Goal: Task Accomplishment & Management: Use online tool/utility

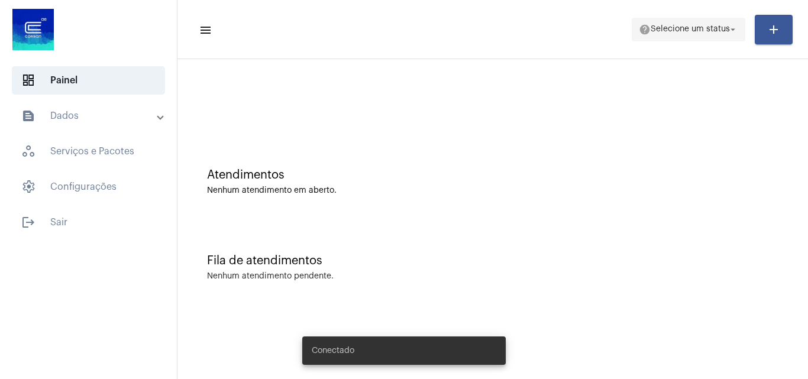
click at [685, 26] on span "Selecione um status" at bounding box center [690, 29] width 79 height 8
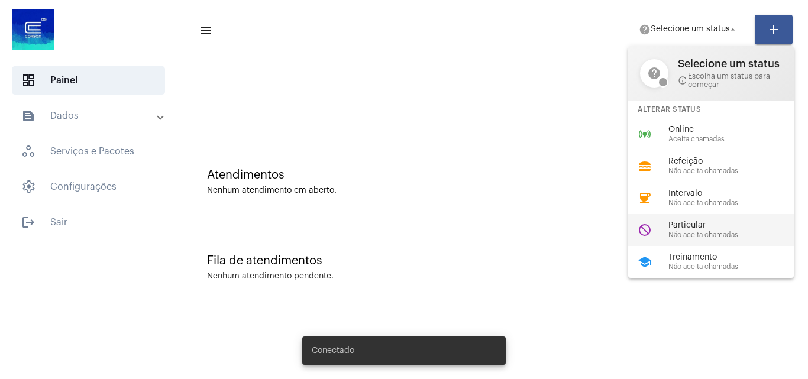
click at [675, 225] on span "Particular" at bounding box center [736, 225] width 135 height 9
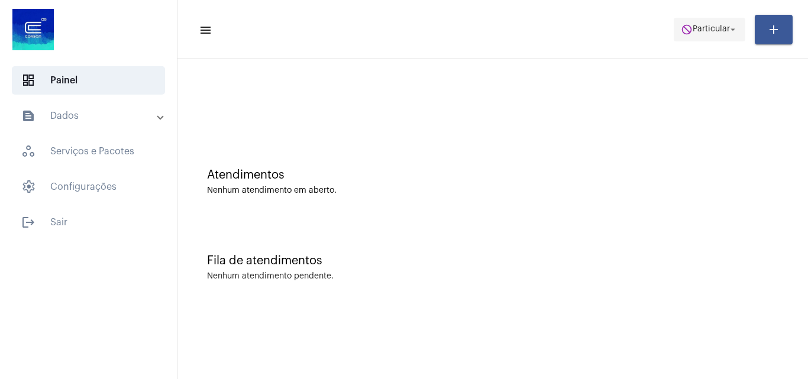
click at [713, 37] on span "do_not_disturb Particular arrow_drop_down" at bounding box center [709, 28] width 57 height 21
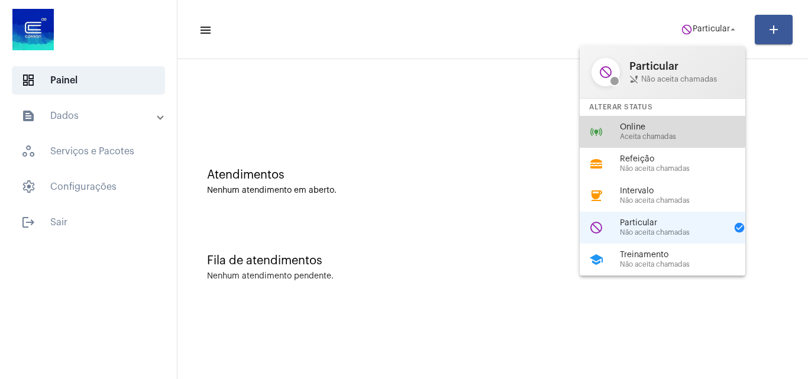
click at [662, 127] on span "Online" at bounding box center [687, 127] width 135 height 9
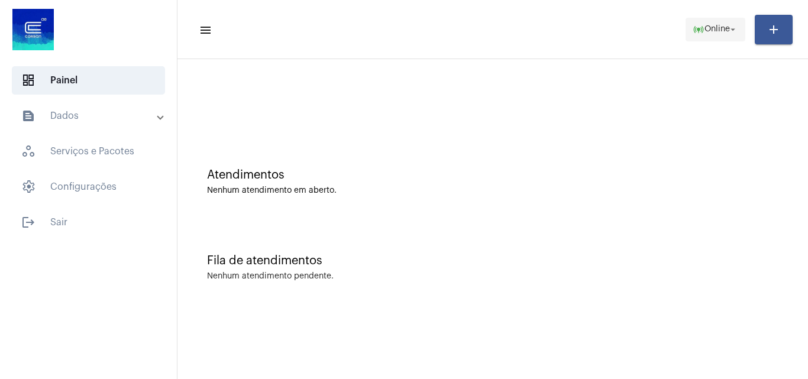
click at [686, 28] on button "online_prediction Online arrow_drop_down" at bounding box center [716, 30] width 60 height 24
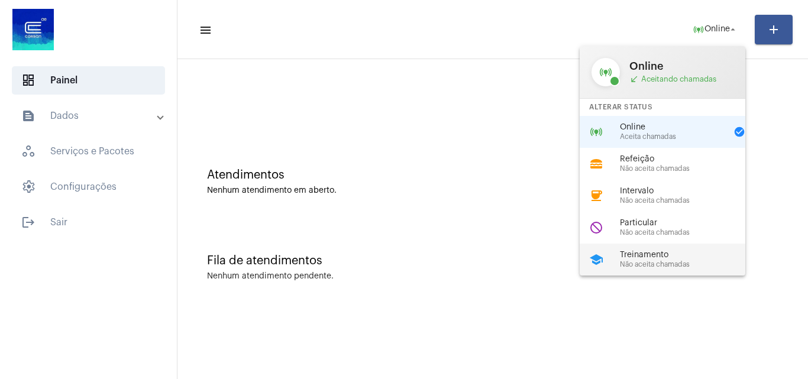
drag, startPoint x: 656, startPoint y: 270, endPoint x: 654, endPoint y: 264, distance: 6.2
click at [656, 269] on div "school Treinamento Não aceita chamadas" at bounding box center [672, 260] width 185 height 32
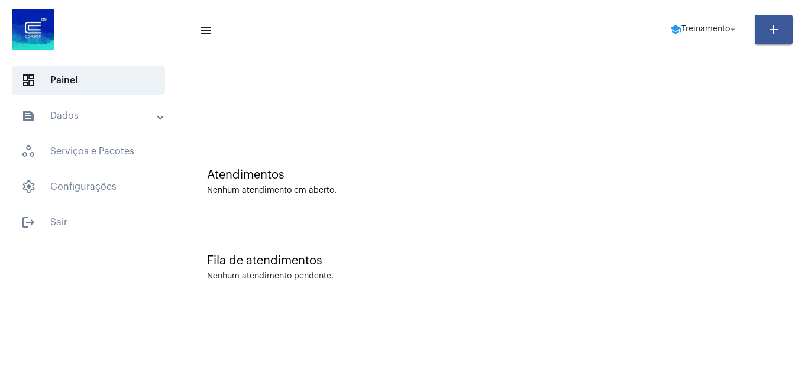
drag, startPoint x: 513, startPoint y: 124, endPoint x: 365, endPoint y: 127, distance: 148.0
click at [365, 127] on div at bounding box center [492, 99] width 619 height 68
click at [697, 23] on span "school Treinamento arrow_drop_down" at bounding box center [704, 28] width 69 height 21
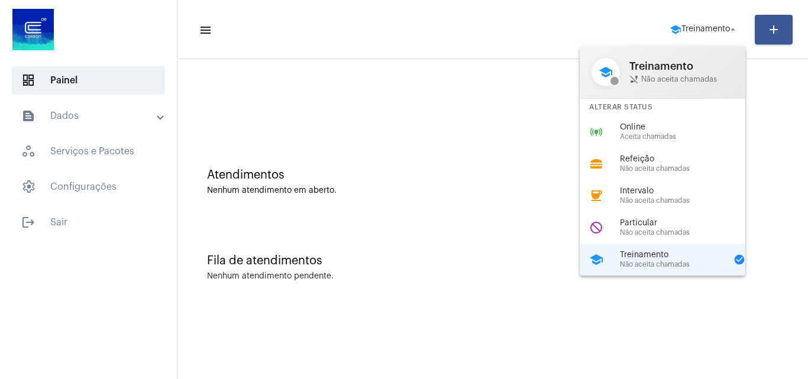
drag, startPoint x: 637, startPoint y: 129, endPoint x: 628, endPoint y: 118, distance: 14.3
click at [642, 129] on span "Online" at bounding box center [687, 127] width 135 height 9
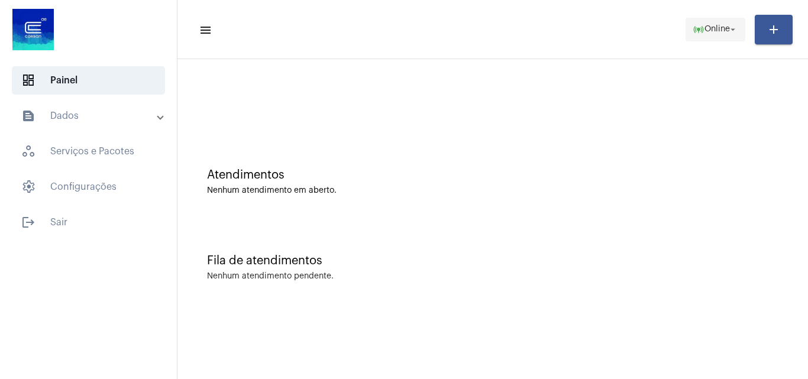
click at [716, 22] on span "online_prediction Online arrow_drop_down" at bounding box center [716, 28] width 46 height 21
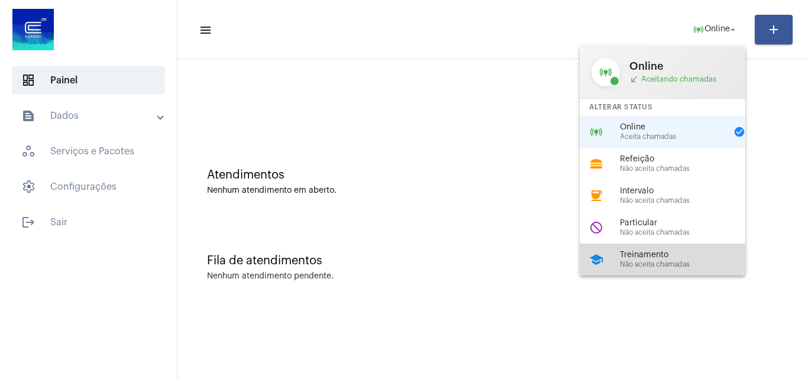
click at [662, 253] on span "Treinamento" at bounding box center [687, 255] width 135 height 9
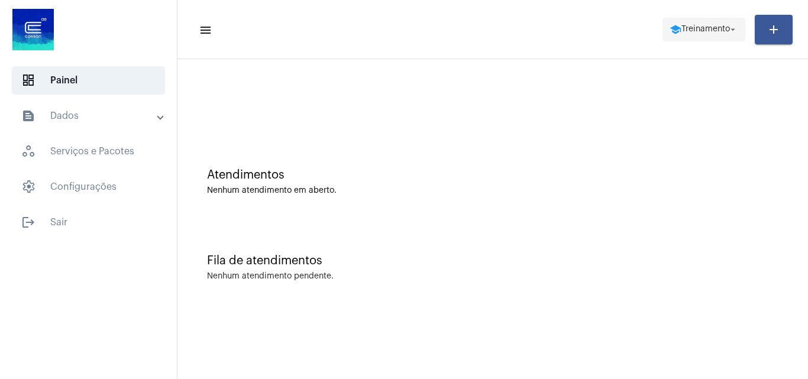
click at [695, 30] on span "Treinamento" at bounding box center [706, 29] width 49 height 8
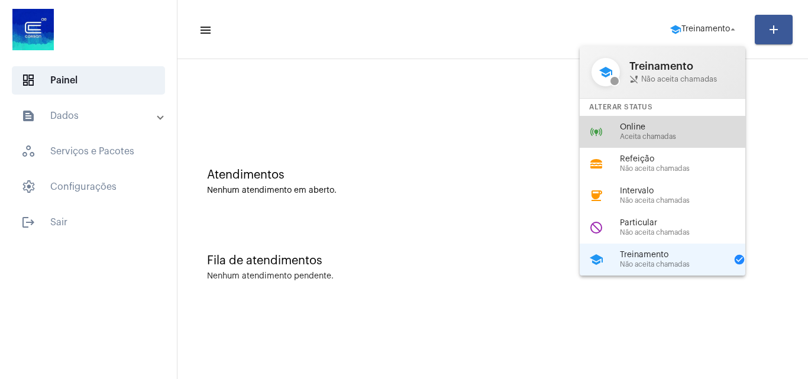
click at [639, 123] on span "Online" at bounding box center [687, 127] width 135 height 9
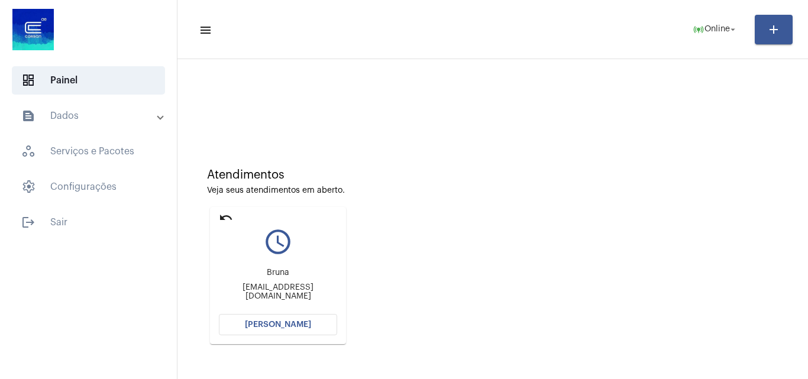
click at [293, 320] on button "[PERSON_NAME]" at bounding box center [278, 324] width 118 height 21
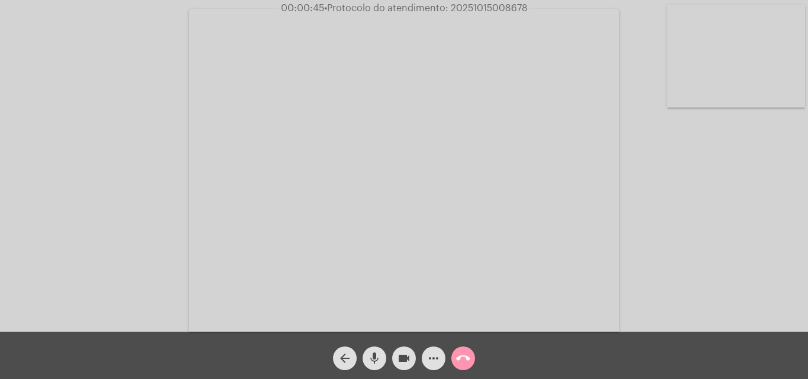
click at [732, 83] on video at bounding box center [737, 56] width 138 height 103
drag, startPoint x: 164, startPoint y: 210, endPoint x: 185, endPoint y: 206, distance: 21.0
click at [164, 209] on video at bounding box center [149, 169] width 138 height 103
click at [770, 51] on video at bounding box center [737, 56] width 138 height 103
click at [186, 155] on video at bounding box center [149, 169] width 138 height 103
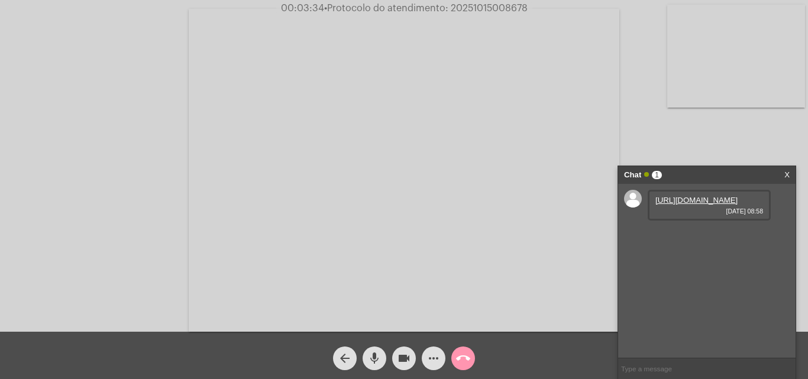
click at [713, 205] on link "[URL][DOMAIN_NAME]" at bounding box center [697, 200] width 82 height 9
click at [702, 239] on link "[URL][DOMAIN_NAME]" at bounding box center [697, 234] width 82 height 9
click at [510, 9] on span "• Protocolo do atendimento: 20251015008678" at bounding box center [426, 8] width 204 height 9
copy span "20251015008678"
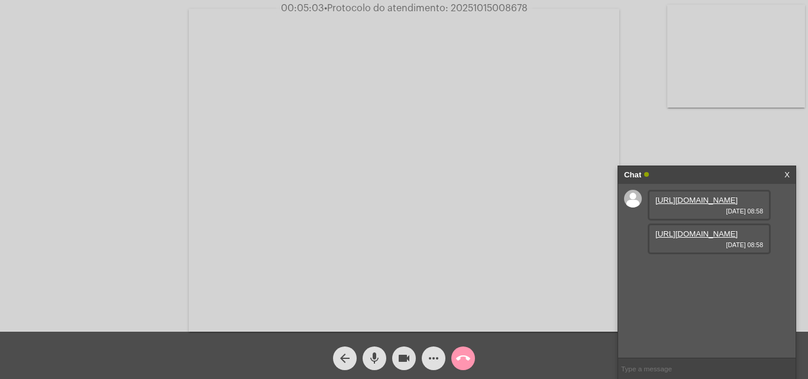
paste input "20251015008678"
type input "20251015008678"
click at [458, 356] on mat-icon "call_end" at bounding box center [463, 359] width 14 height 14
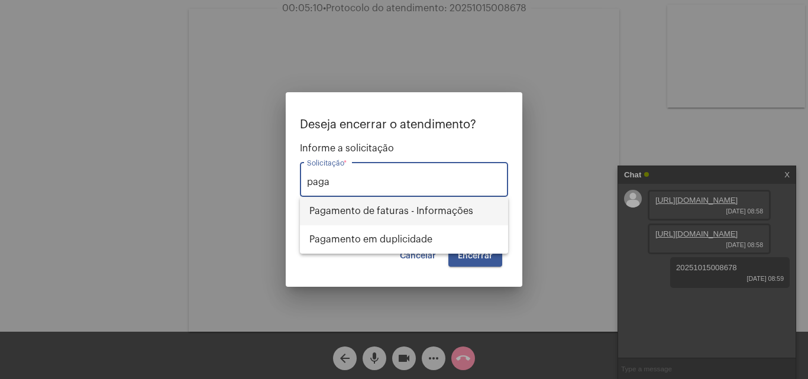
click at [363, 207] on span "Pagamento de faturas - Informações" at bounding box center [404, 211] width 189 height 28
type input "Pagamento de faturas - Informações"
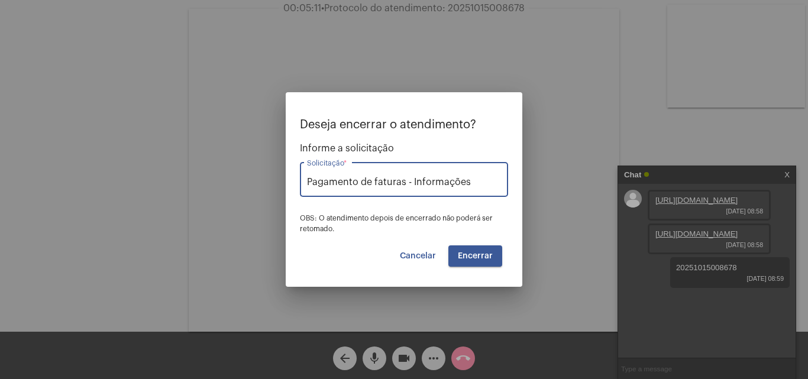
click at [480, 254] on span "Encerrar" at bounding box center [475, 256] width 35 height 8
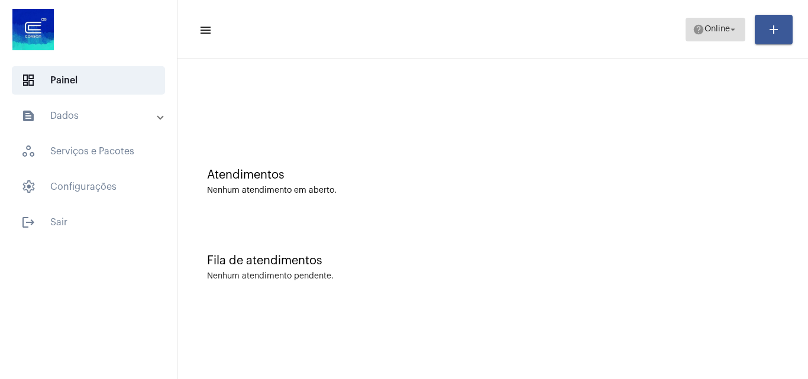
click at [721, 29] on span "Online" at bounding box center [717, 29] width 25 height 8
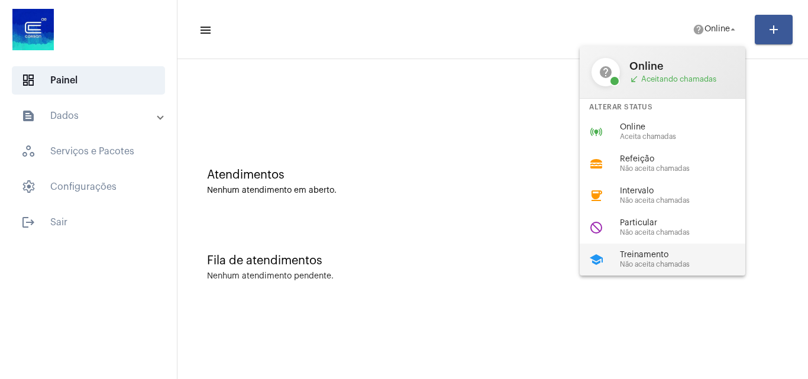
click at [660, 265] on span "Não aceita chamadas" at bounding box center [687, 265] width 135 height 8
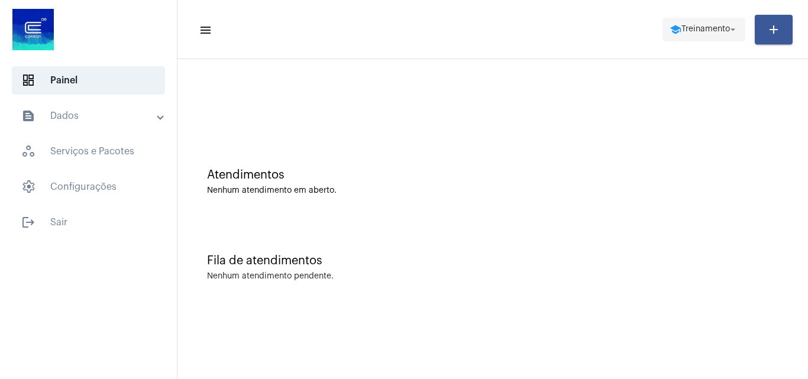
click at [703, 29] on span "Treinamento" at bounding box center [706, 29] width 49 height 8
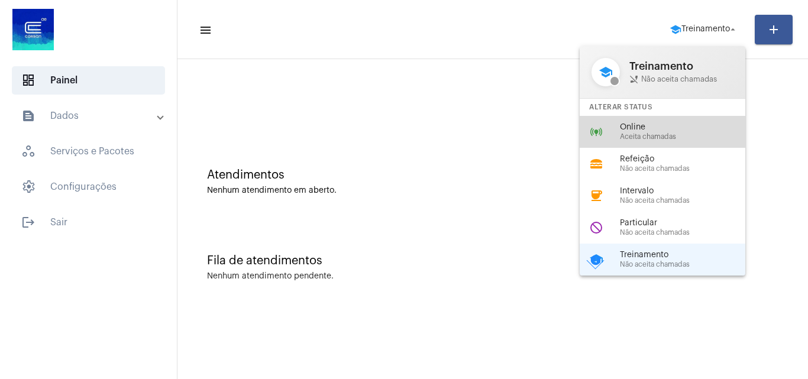
click at [635, 120] on div "online_prediction Online Aceita chamadas" at bounding box center [672, 132] width 185 height 32
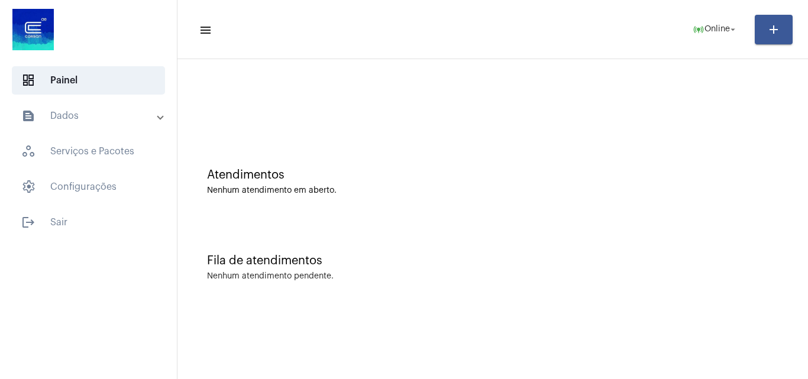
click at [718, 15] on mat-toolbar-row "menu online_prediction Online arrow_drop_down add" at bounding box center [493, 30] width 631 height 38
click at [712, 28] on span "Online" at bounding box center [717, 29] width 25 height 8
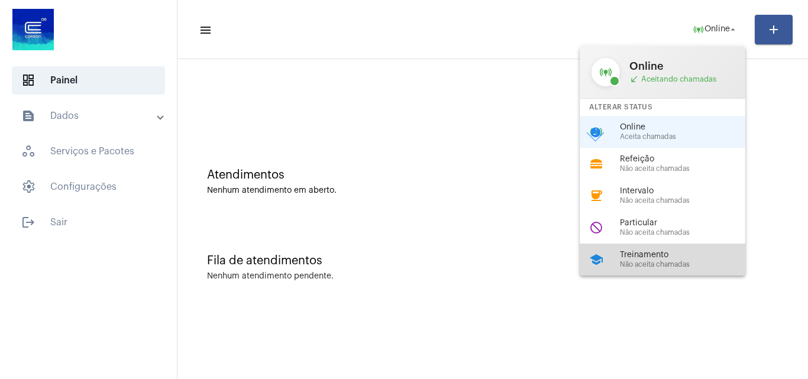
click at [637, 263] on span "Não aceita chamadas" at bounding box center [687, 265] width 135 height 8
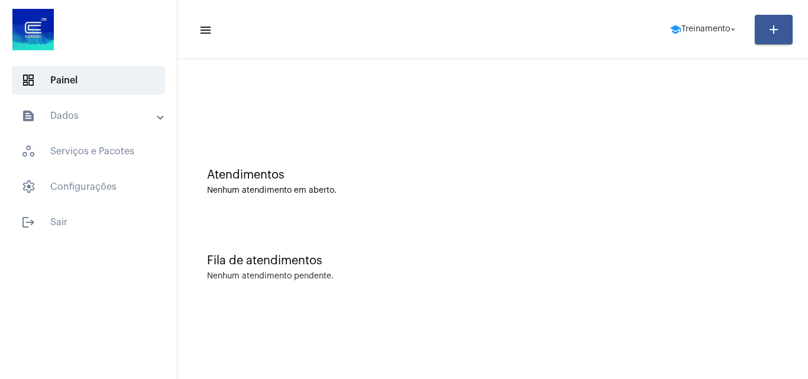
click at [494, 237] on div "Fila de atendimentos Nenhum atendimento pendente." at bounding box center [492, 262] width 619 height 86
click at [443, 308] on div "Atendimentos Nenhum atendimento em aberto. Fila de atendimentos Nenhum atendime…" at bounding box center [493, 185] width 631 height 252
click at [700, 28] on span "Treinamento" at bounding box center [706, 29] width 49 height 8
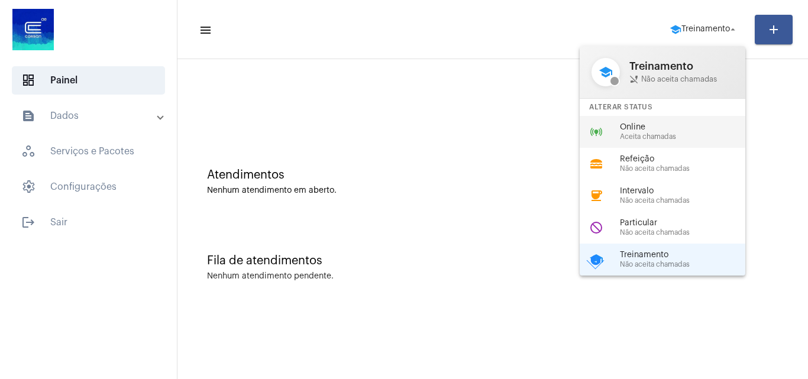
click at [637, 128] on span "Online" at bounding box center [687, 127] width 135 height 9
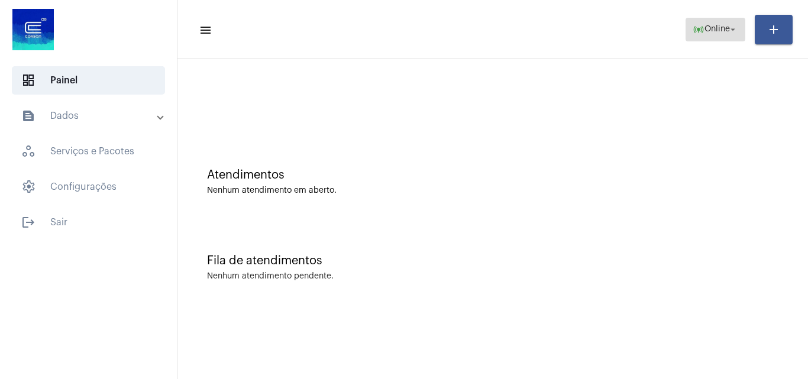
click at [714, 30] on span "Online" at bounding box center [717, 29] width 25 height 8
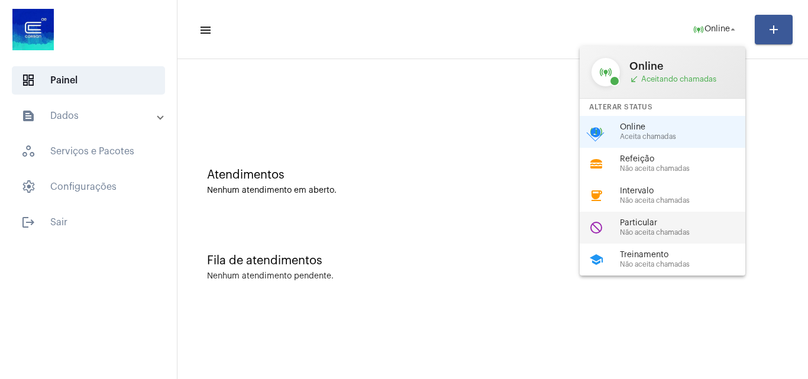
click at [658, 222] on span "Particular" at bounding box center [687, 223] width 135 height 9
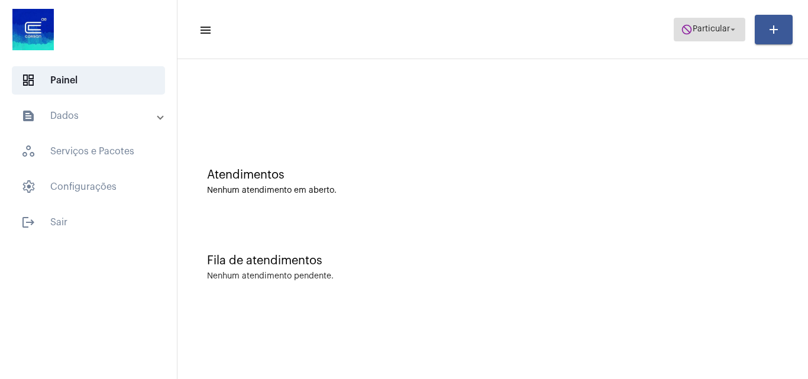
click at [690, 20] on button "do_not_disturb Particular arrow_drop_down" at bounding box center [710, 30] width 72 height 24
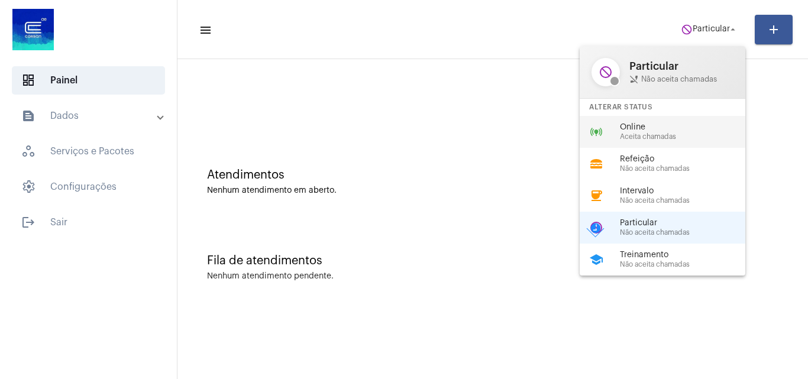
click at [644, 120] on div "online_prediction Online Aceita chamadas" at bounding box center [672, 132] width 185 height 32
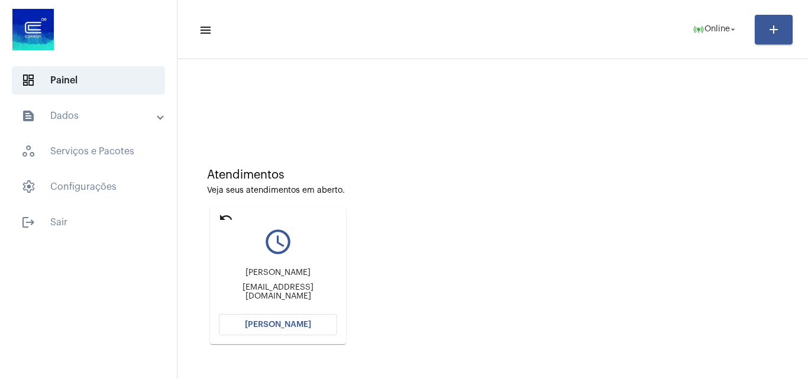
click at [299, 328] on span "[PERSON_NAME]" at bounding box center [278, 325] width 66 height 8
